Goal: Find specific page/section: Find specific page/section

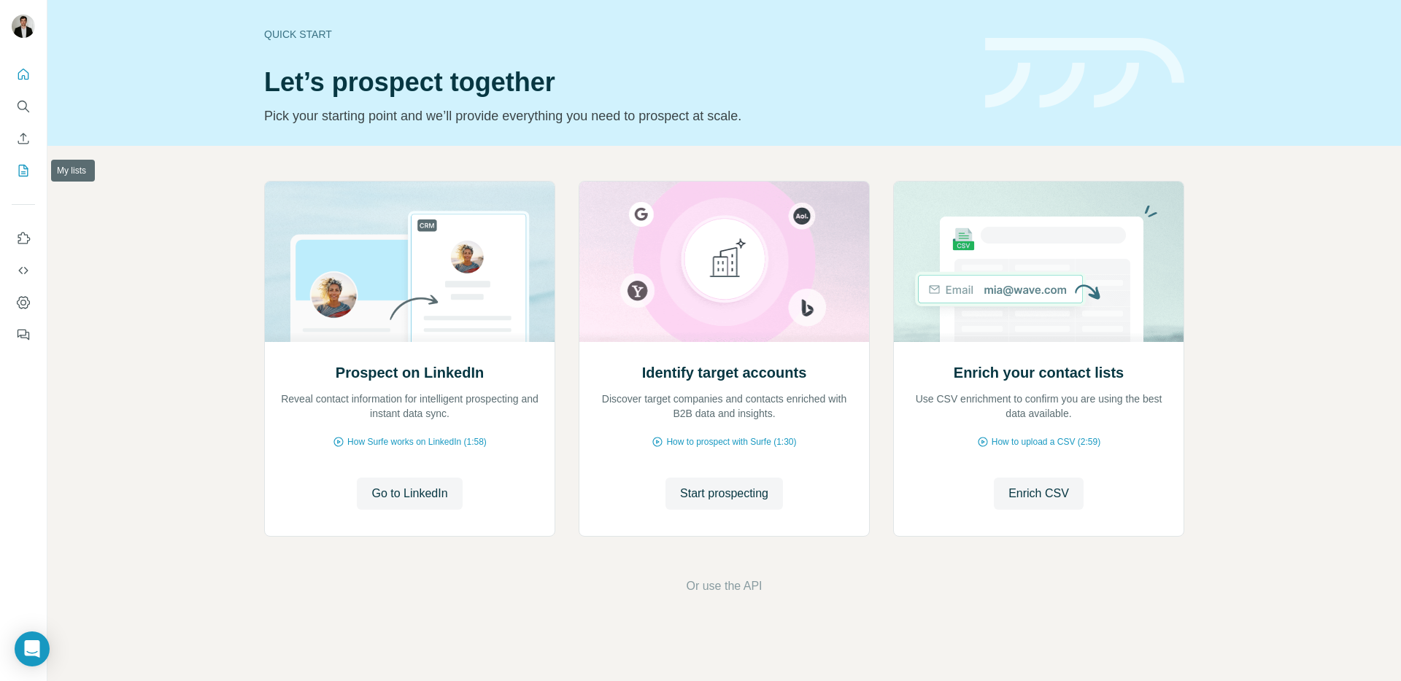
click at [16, 170] on icon "My lists" at bounding box center [23, 170] width 15 height 15
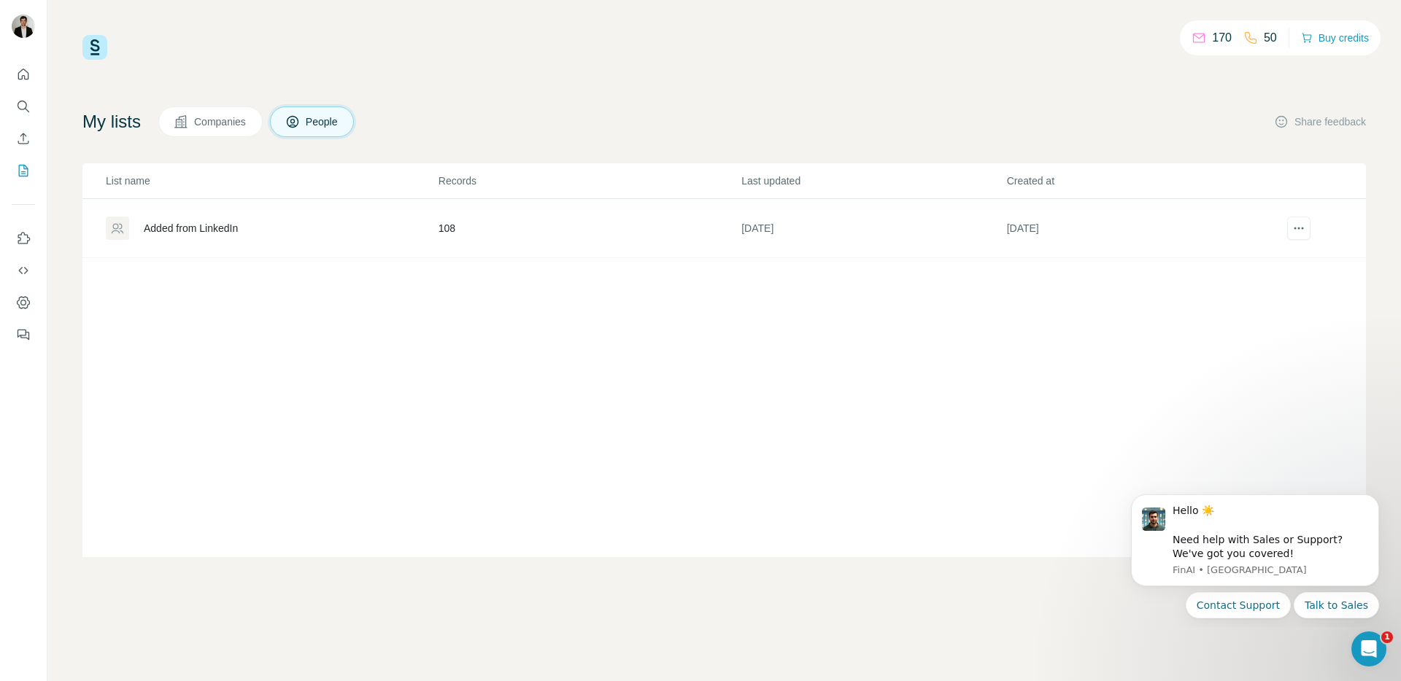
click at [260, 230] on div "Added from LinkedIn" at bounding box center [271, 228] width 331 height 23
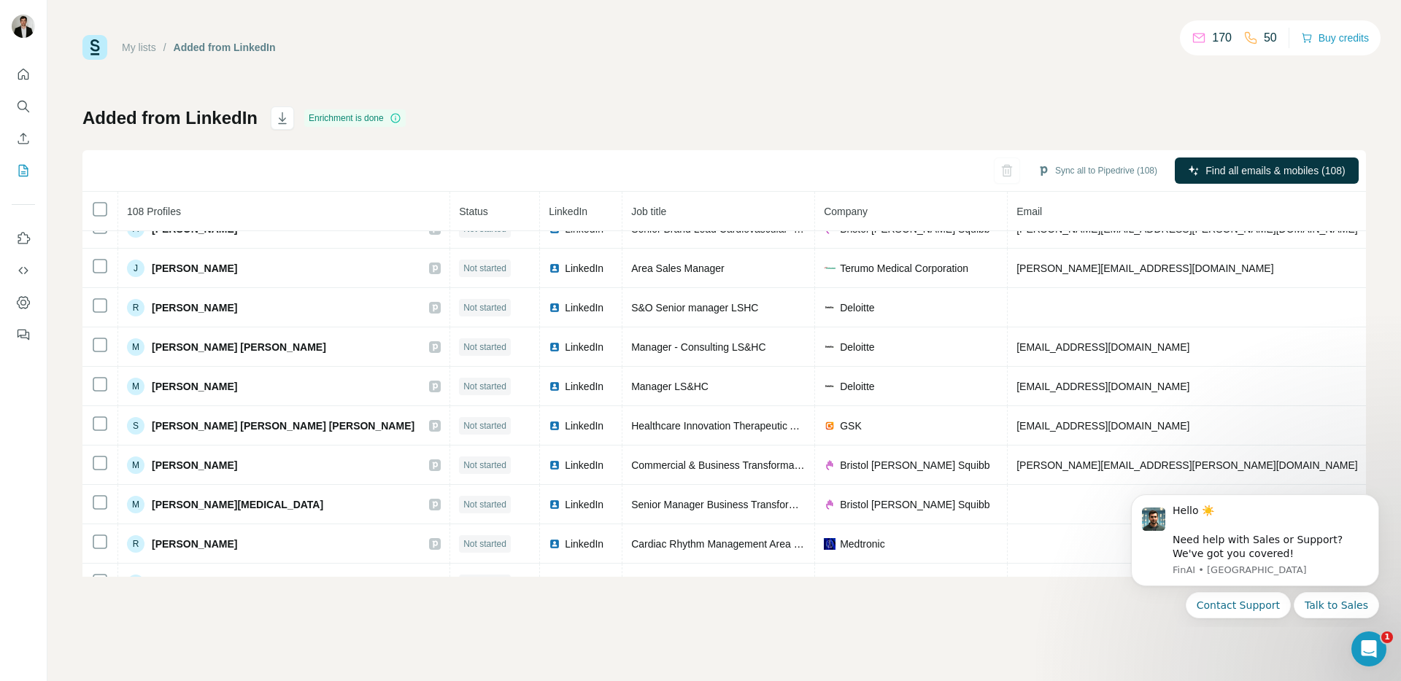
scroll to position [2150, 0]
click at [1374, 649] on icon "Abrir Intercom Messenger" at bounding box center [1367, 647] width 24 height 24
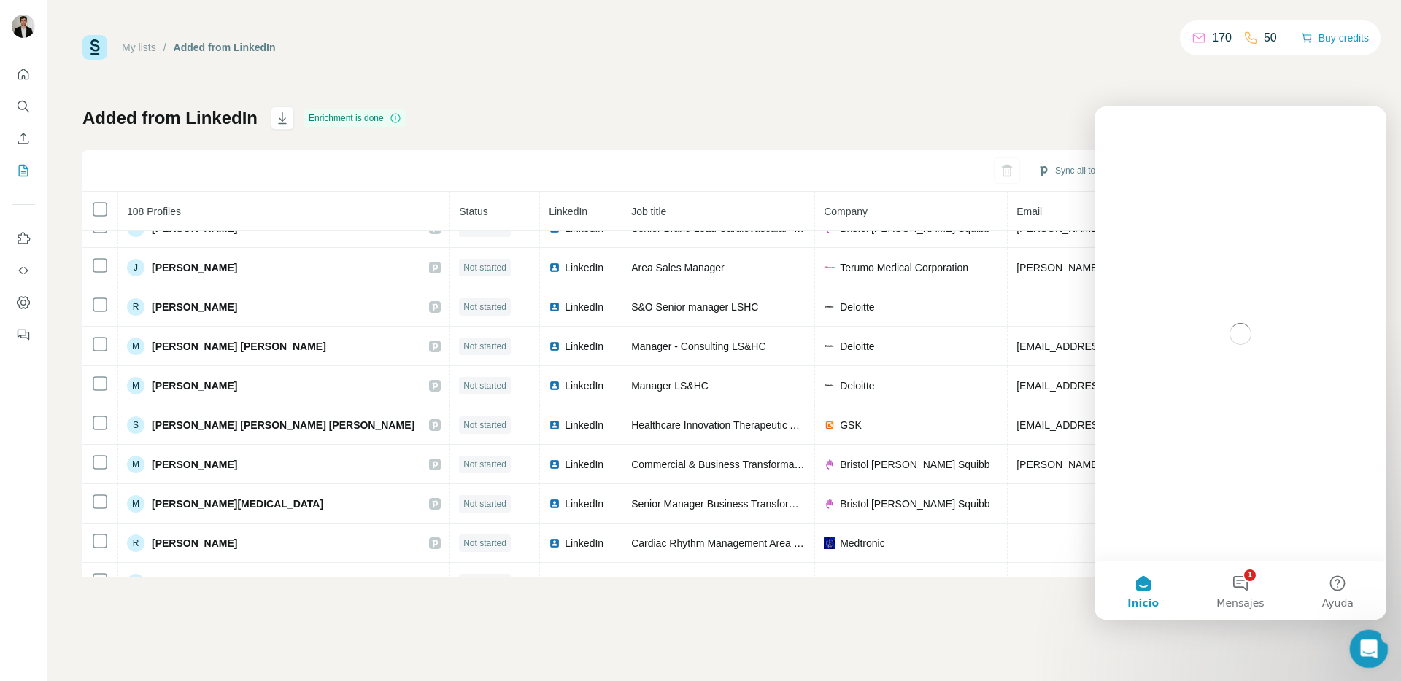
scroll to position [0, 0]
